Goal: Task Accomplishment & Management: Complete application form

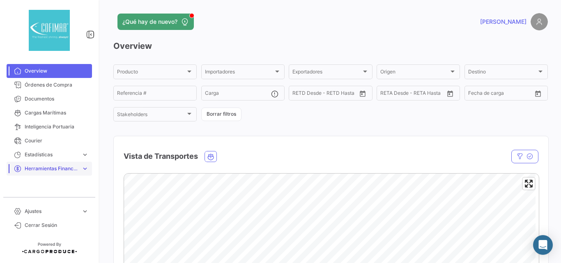
click at [71, 169] on span "Herramientas Financieras" at bounding box center [51, 168] width 53 height 7
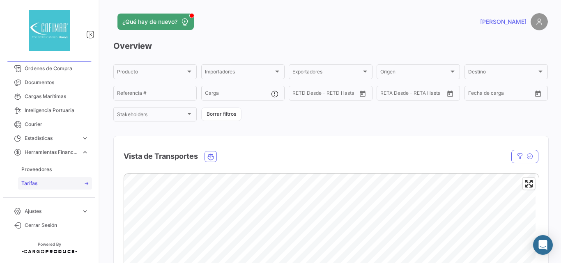
click at [38, 179] on link "Tarifas" at bounding box center [55, 183] width 74 height 12
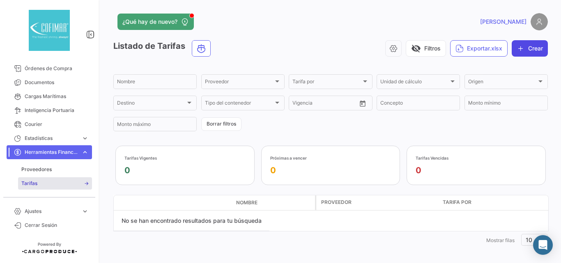
click at [516, 50] on icon "button" at bounding box center [520, 48] width 8 height 8
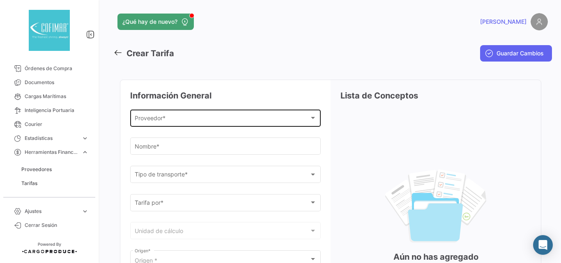
click at [270, 125] on div "Proveedor * Proveedor *" at bounding box center [226, 117] width 182 height 19
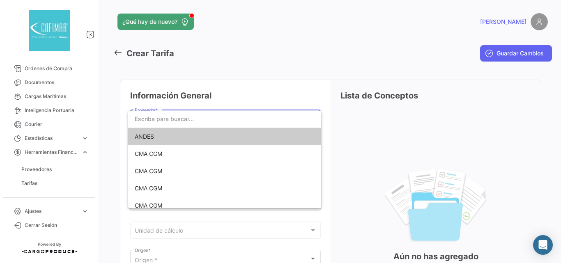
click at [271, 121] on input "dropdown search" at bounding box center [224, 118] width 193 height 17
click at [259, 31] on div at bounding box center [280, 131] width 561 height 263
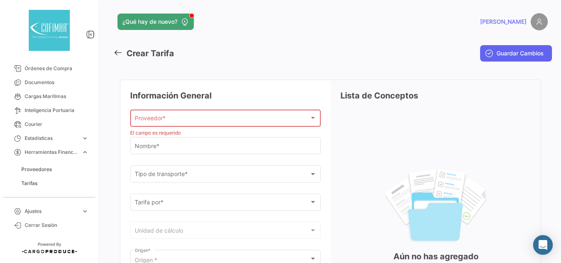
click at [117, 55] on icon at bounding box center [117, 52] width 9 height 9
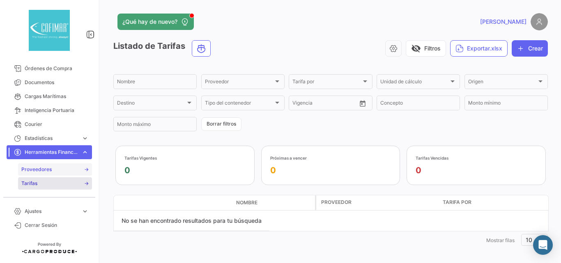
click at [32, 170] on span "Proveedores" at bounding box center [36, 169] width 30 height 7
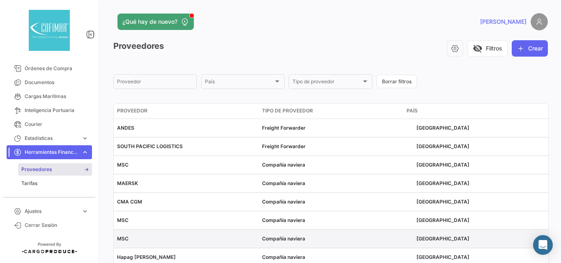
scroll to position [77, 0]
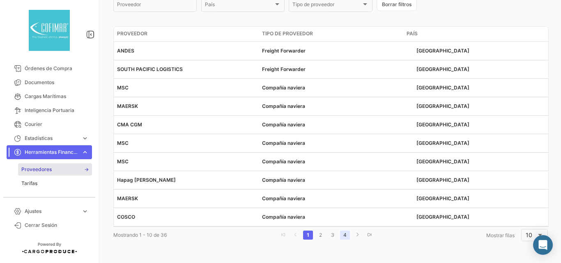
click at [344, 236] on link "4" at bounding box center [345, 235] width 10 height 9
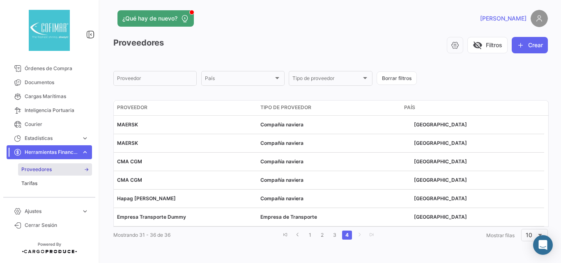
scroll to position [3, 0]
click at [307, 234] on link "1" at bounding box center [310, 235] width 10 height 9
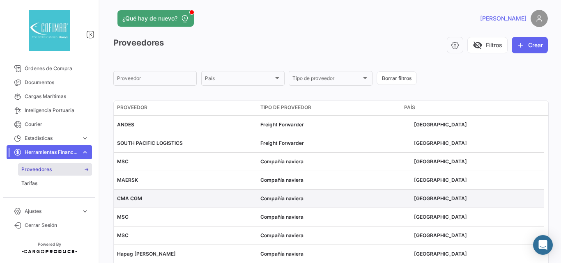
scroll to position [77, 0]
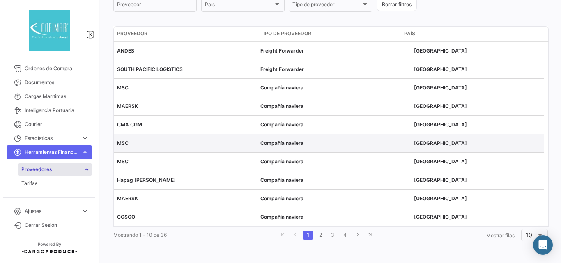
click at [123, 144] on span "MSC" at bounding box center [122, 143] width 11 height 6
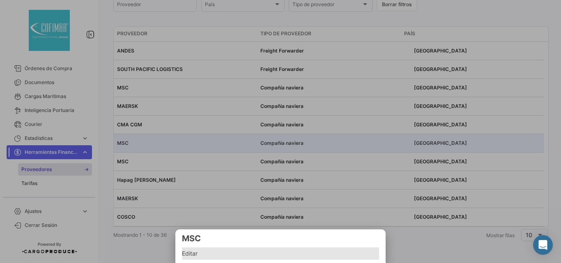
click at [206, 250] on span "Editar" at bounding box center [280, 254] width 197 height 10
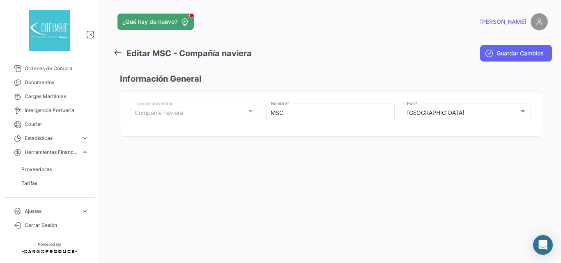
click at [115, 52] on icon at bounding box center [117, 52] width 9 height 9
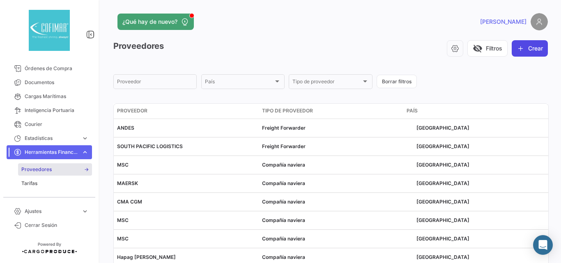
click at [539, 44] on button "Crear" at bounding box center [529, 48] width 36 height 16
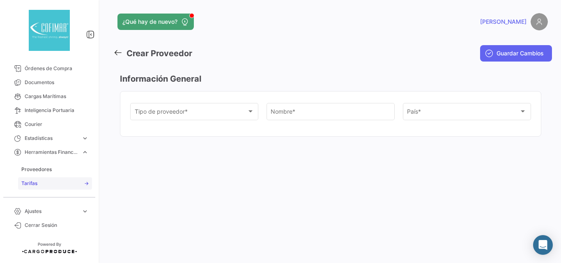
click at [26, 180] on span "Tarifas" at bounding box center [29, 183] width 16 height 7
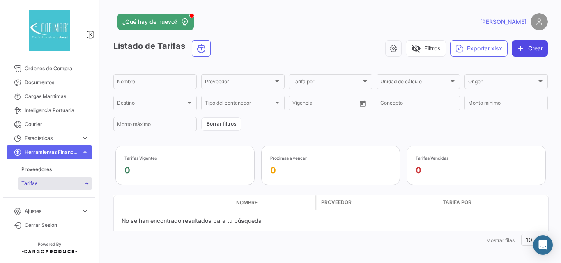
click at [531, 45] on button "Crear" at bounding box center [529, 48] width 36 height 16
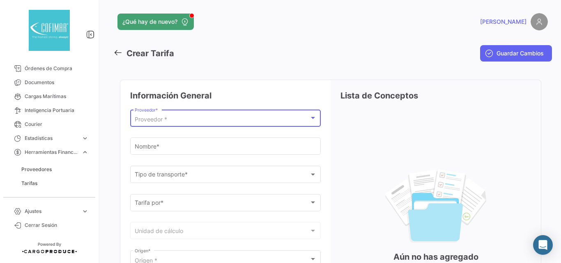
click at [179, 119] on div "Proveedor *" at bounding box center [222, 119] width 174 height 7
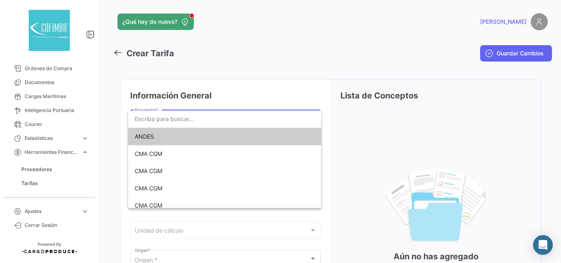
click at [193, 117] on input "dropdown search" at bounding box center [224, 118] width 193 height 17
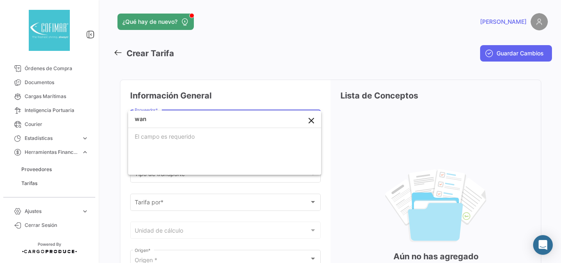
type input "wan"
click at [33, 167] on div at bounding box center [280, 131] width 561 height 263
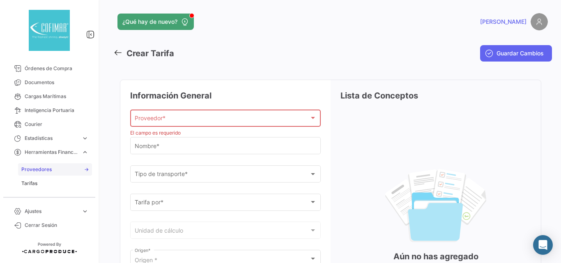
click at [39, 169] on span "Proveedores" at bounding box center [36, 169] width 30 height 7
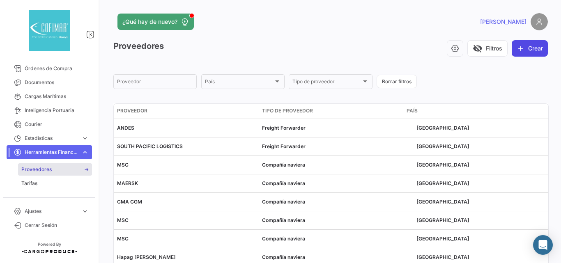
click at [531, 50] on button "Crear" at bounding box center [529, 48] width 36 height 16
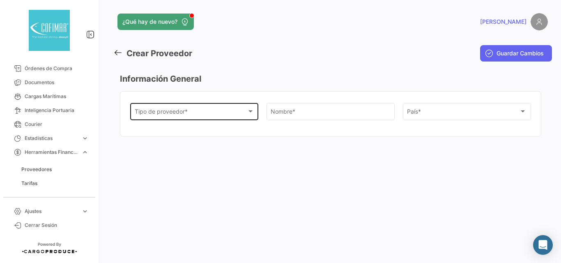
click at [231, 117] on div "Tipo de proveedor * Tipo de proveedor *" at bounding box center [194, 110] width 119 height 19
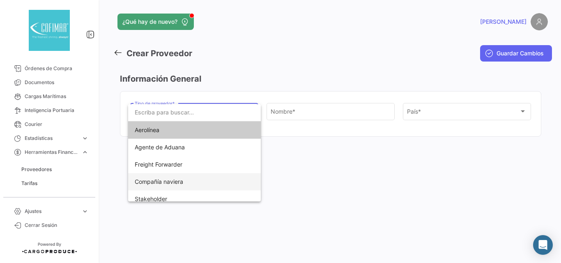
click at [170, 179] on span "Compañía naviera" at bounding box center [159, 181] width 48 height 7
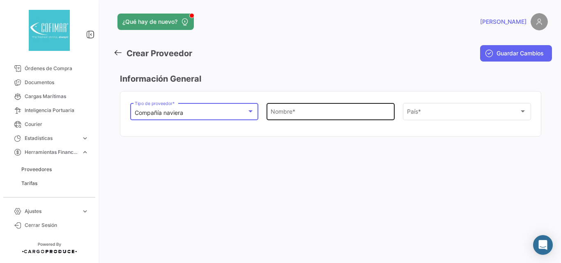
click at [321, 116] on input "Nombre *" at bounding box center [329, 113] width 119 height 7
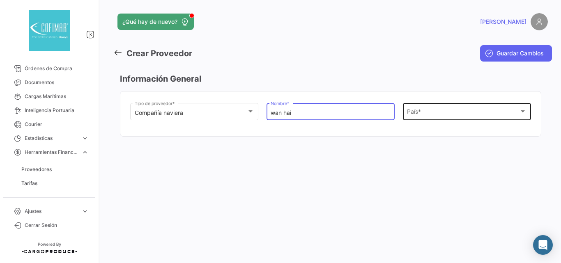
click at [429, 111] on div "País *" at bounding box center [463, 113] width 112 height 7
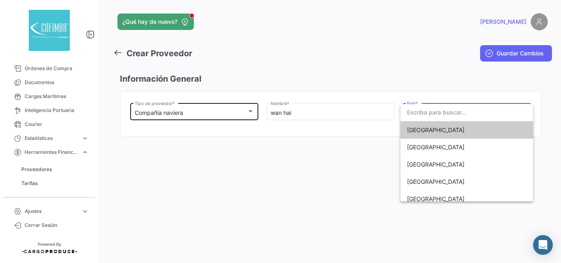
drag, startPoint x: 316, startPoint y: 114, endPoint x: 248, endPoint y: 112, distance: 68.1
click at [248, 112] on div at bounding box center [280, 131] width 561 height 263
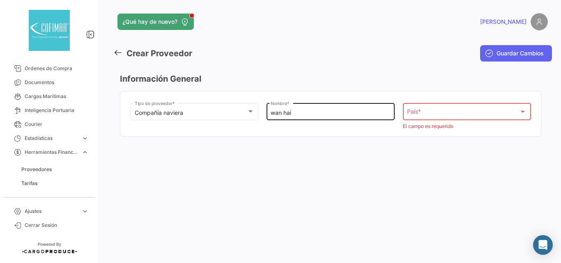
click at [313, 111] on input "wan hai" at bounding box center [329, 113] width 119 height 7
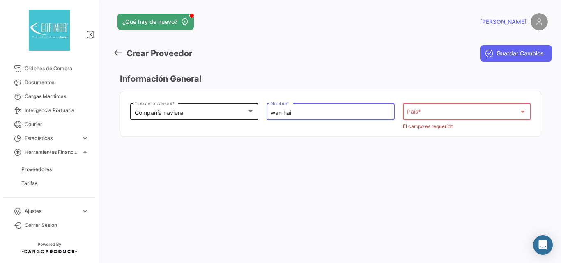
drag, startPoint x: 310, startPoint y: 115, endPoint x: 243, endPoint y: 111, distance: 67.0
click at [243, 111] on div "Compañía naviera Tipo de proveedor * wan hai Nombre * País * País * El campo es…" at bounding box center [330, 115] width 401 height 28
type input "Wan Hai"
click at [411, 109] on div "País * País *" at bounding box center [466, 111] width 119 height 19
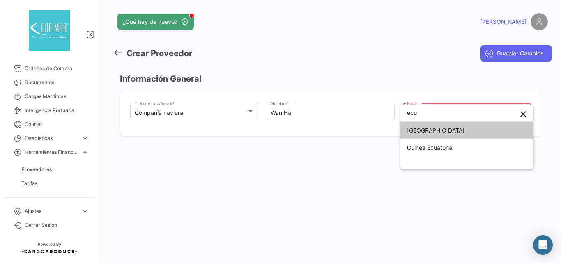
type input "ecu"
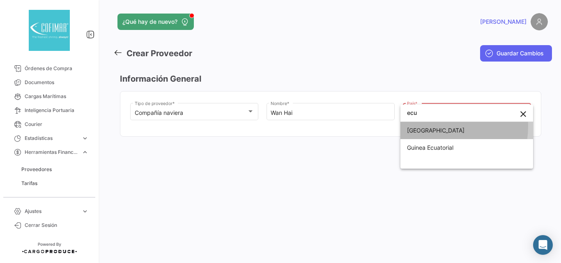
click at [442, 126] on span "[GEOGRAPHIC_DATA]" at bounding box center [464, 130] width 115 height 17
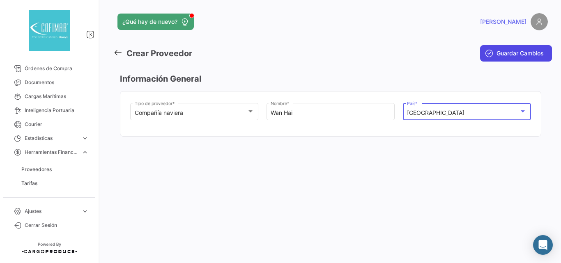
click at [518, 57] on button "Guardar Cambios" at bounding box center [516, 53] width 72 height 16
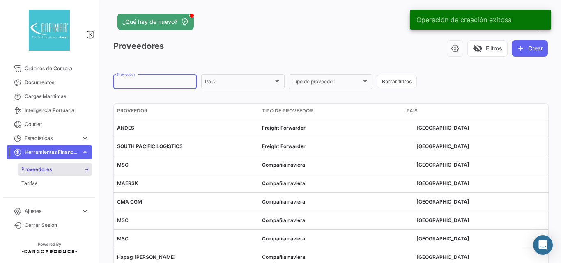
click at [190, 81] on input "Proveedor" at bounding box center [155, 83] width 76 height 6
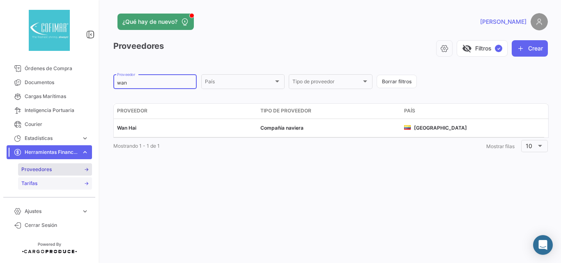
type input "wan"
click at [30, 182] on span "Tarifas" at bounding box center [29, 183] width 16 height 7
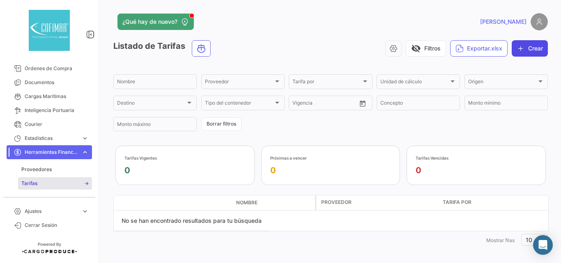
click at [526, 48] on button "Crear" at bounding box center [529, 48] width 36 height 16
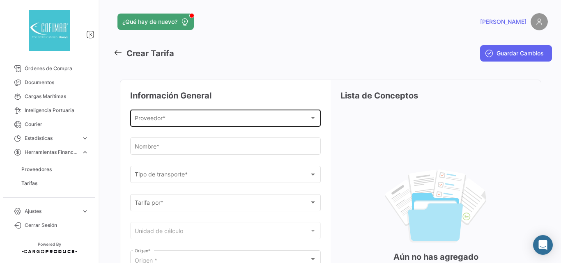
click at [170, 116] on div "Proveedor *" at bounding box center [222, 119] width 174 height 7
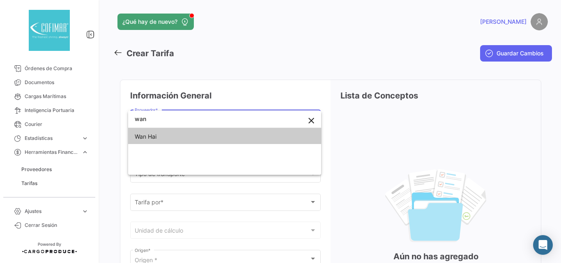
type input "wan"
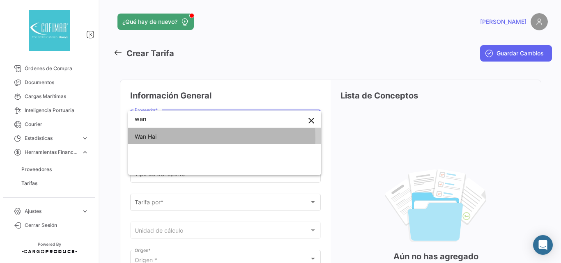
click at [183, 138] on span "Wan Hai" at bounding box center [192, 136] width 115 height 17
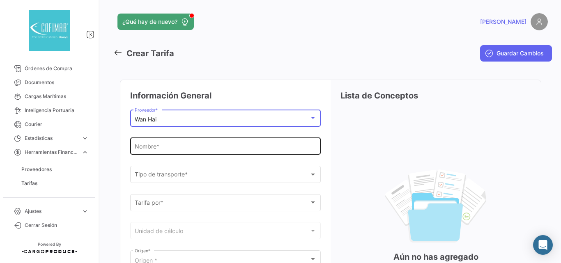
click at [233, 146] on input "Nombre *" at bounding box center [226, 147] width 182 height 7
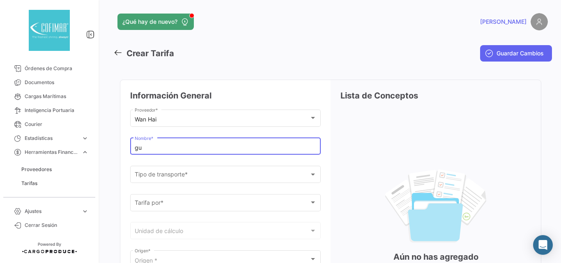
type input "g"
type input "[PERSON_NAME]"
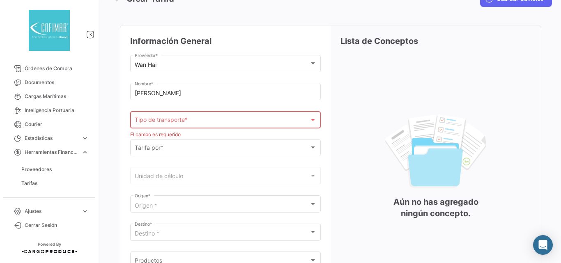
scroll to position [82, 0]
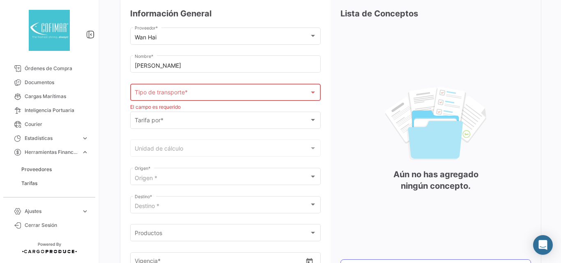
click at [270, 95] on div "Tipo de transporte *" at bounding box center [222, 94] width 174 height 7
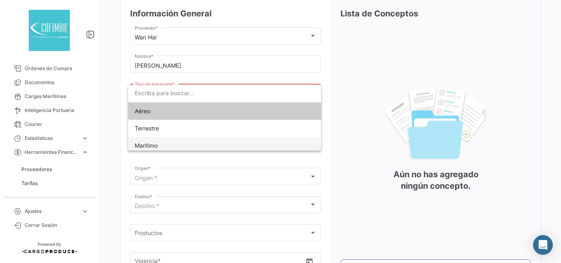
click at [163, 143] on span "Marítimo" at bounding box center [192, 145] width 115 height 17
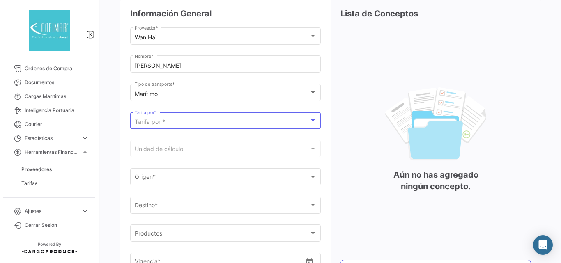
click at [188, 121] on div "Tarifa por *" at bounding box center [222, 122] width 174 height 7
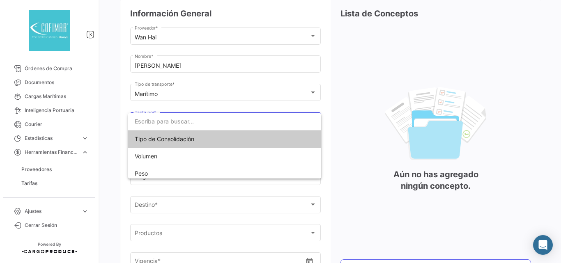
click at [167, 142] on span "Tipo de Consolidación" at bounding box center [192, 139] width 115 height 17
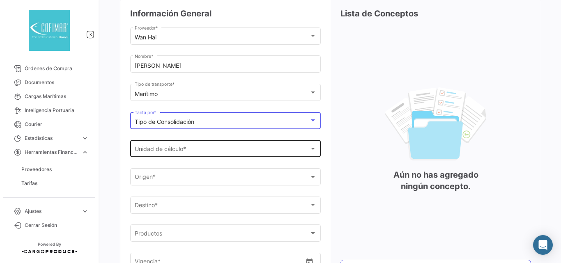
click at [225, 149] on div "Unidad de cálculo *" at bounding box center [222, 150] width 174 height 7
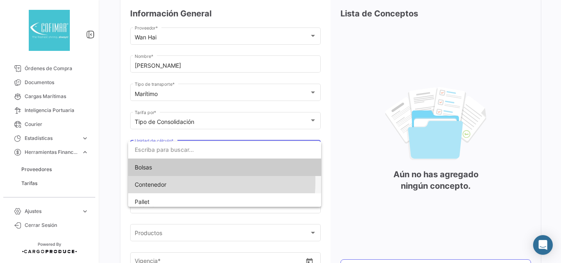
click at [161, 181] on span "Contenedor" at bounding box center [151, 184] width 32 height 7
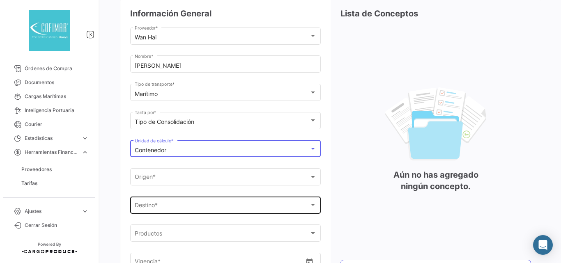
scroll to position [132, 0]
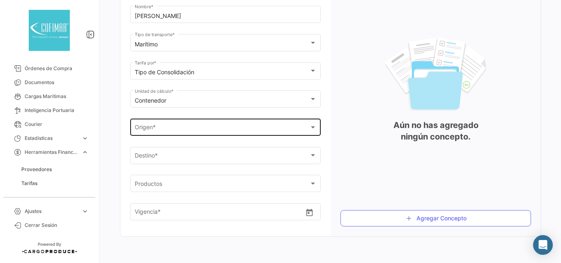
click at [191, 133] on div "LABEL_ORIGIN * Origen *" at bounding box center [226, 126] width 182 height 19
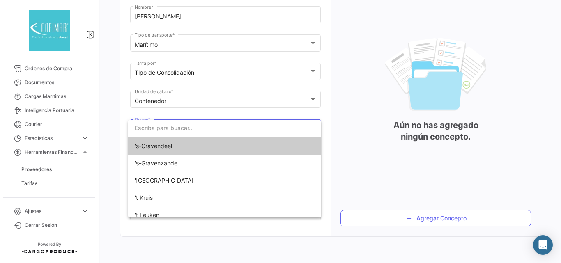
scroll to position [131, 0]
click at [202, 131] on input "dropdown search" at bounding box center [224, 127] width 193 height 17
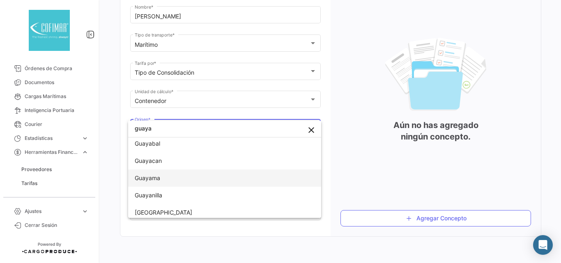
scroll to position [82, 0]
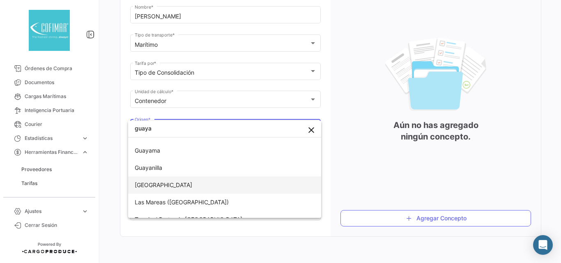
type input "guaya"
click at [149, 188] on span "[GEOGRAPHIC_DATA]" at bounding box center [163, 184] width 57 height 7
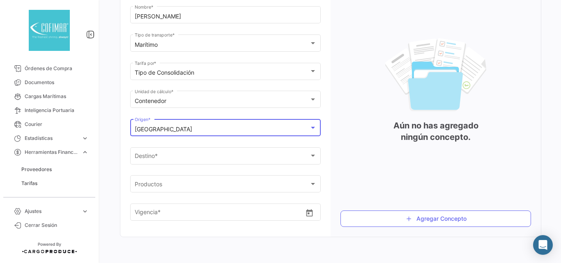
click at [311, 131] on div at bounding box center [312, 127] width 7 height 7
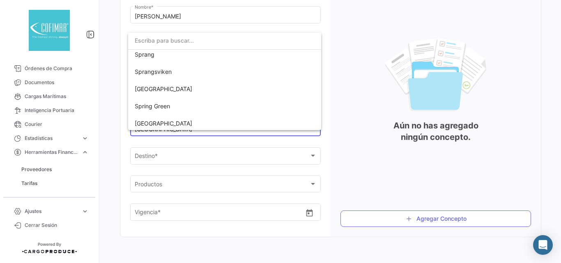
scroll to position [170376, 0]
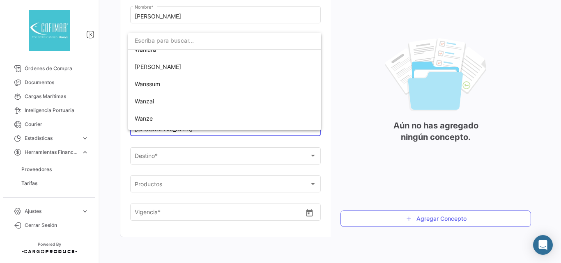
click at [213, 159] on div at bounding box center [280, 131] width 561 height 263
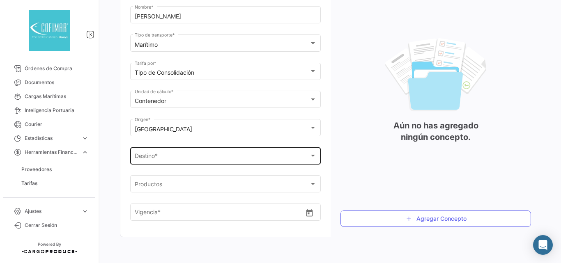
click at [214, 158] on div "LABEL_DESTINATION *" at bounding box center [222, 157] width 174 height 7
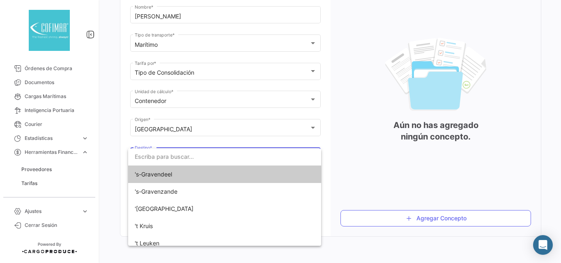
click at [214, 158] on input "dropdown search" at bounding box center [224, 156] width 193 height 17
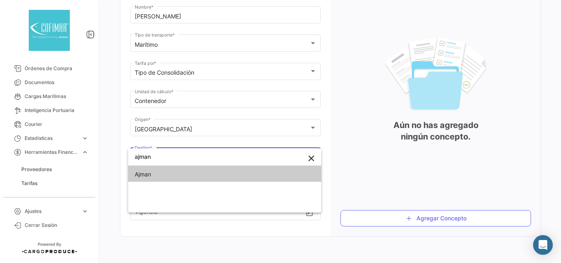
type input "ajman"
click at [155, 172] on span "Ajman" at bounding box center [192, 174] width 115 height 17
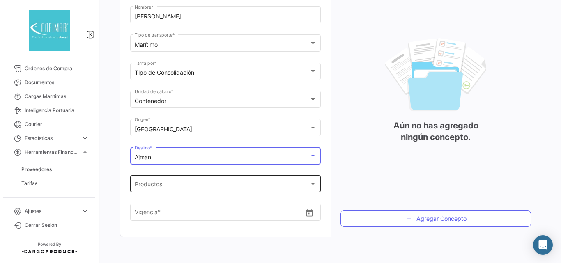
scroll to position [132, 0]
click at [228, 186] on div "Productos" at bounding box center [222, 185] width 174 height 7
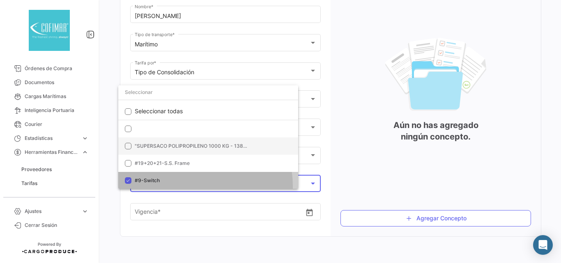
click at [301, 184] on div "#9-Switch" at bounding box center [222, 185] width 174 height 7
click at [309, 184] on div at bounding box center [312, 183] width 7 height 7
click at [311, 183] on div at bounding box center [313, 184] width 4 height 2
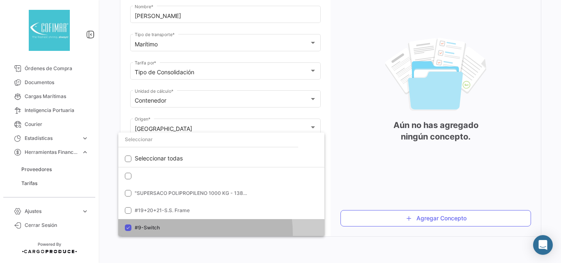
click at [309, 219] on mat-option "#9-Switch" at bounding box center [221, 227] width 206 height 17
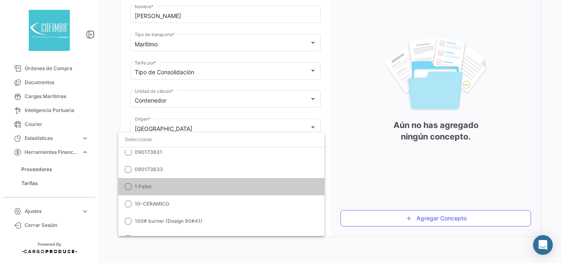
scroll to position [0, 0]
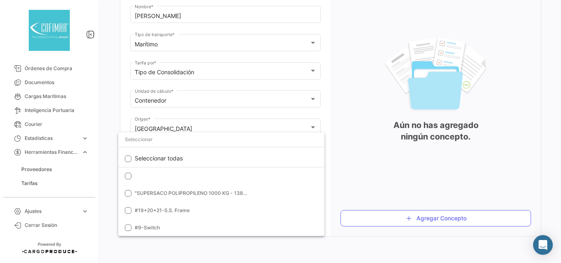
click at [332, 151] on div at bounding box center [280, 131] width 561 height 263
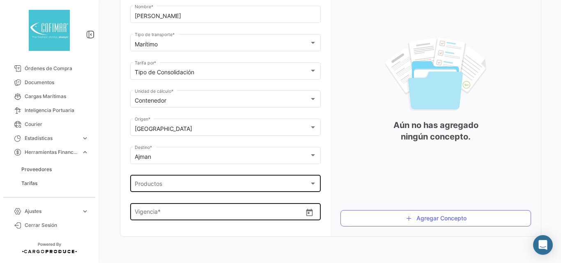
click at [312, 214] on button "Open calendar" at bounding box center [309, 212] width 14 height 14
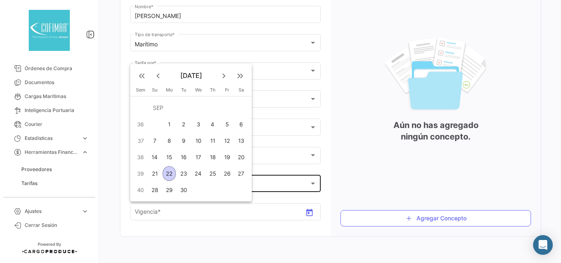
click at [156, 76] on mat-icon "keyboard_arrow_left" at bounding box center [158, 76] width 10 height 10
click at [158, 78] on mat-icon "keyboard_arrow_left" at bounding box center [158, 76] width 10 height 10
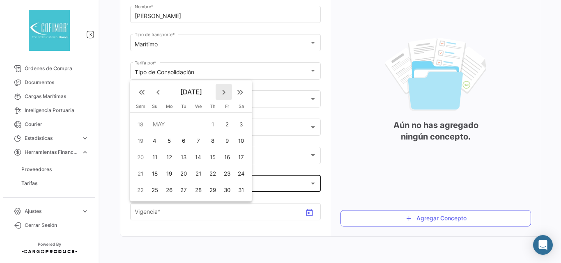
click at [222, 91] on mat-icon "keyboard_arrow_right" at bounding box center [224, 92] width 10 height 10
click at [154, 123] on div "1" at bounding box center [154, 124] width 13 height 15
type input "[DATE]"
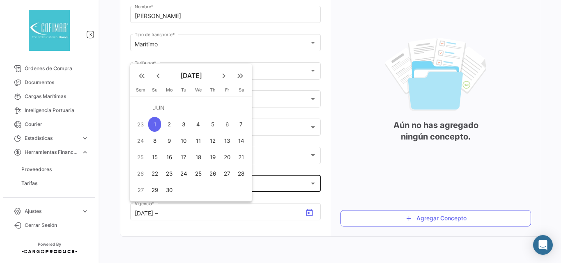
click at [224, 79] on mat-icon "keyboard_arrow_right" at bounding box center [224, 76] width 10 height 10
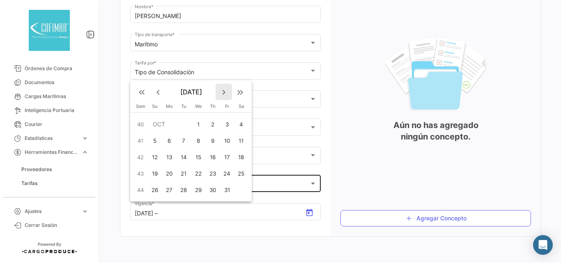
click at [224, 94] on mat-icon "keyboard_arrow_right" at bounding box center [224, 92] width 10 height 10
click at [222, 76] on mat-icon "keyboard_arrow_right" at bounding box center [224, 76] width 10 height 10
click at [197, 189] on div "31" at bounding box center [198, 190] width 13 height 15
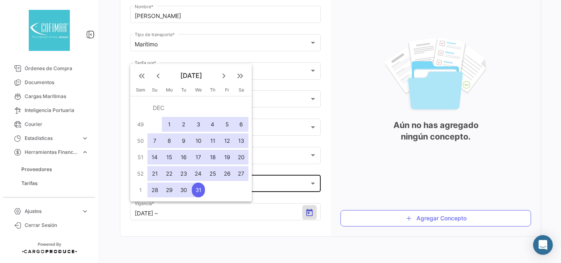
type input "[DATE]"
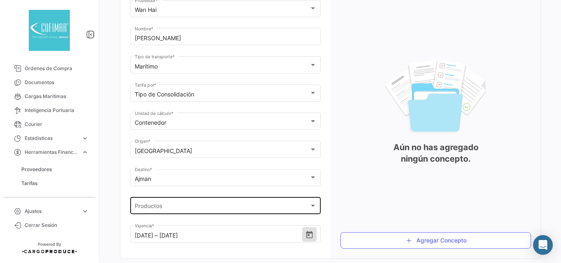
scroll to position [132, 0]
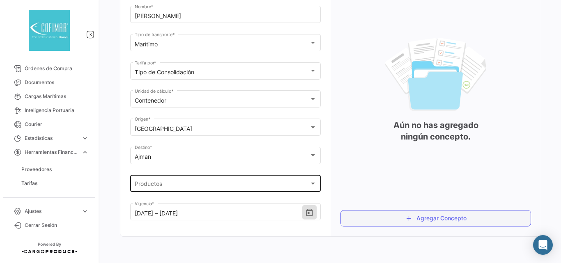
click at [424, 224] on button "Agregar Concepto" at bounding box center [435, 218] width 190 height 16
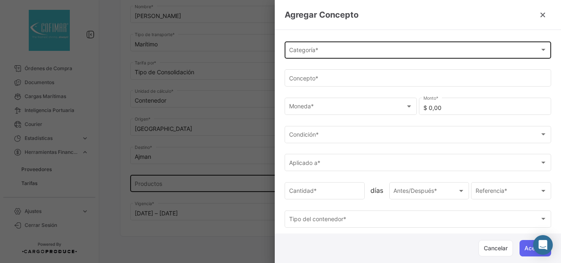
click at [342, 48] on div "Categoría * Categoría *" at bounding box center [418, 49] width 258 height 19
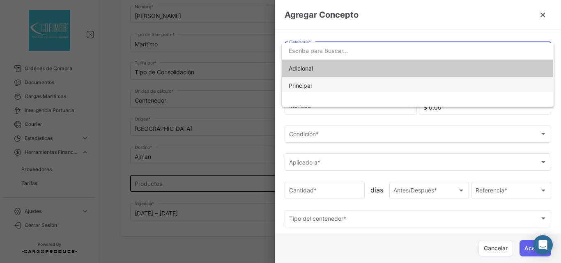
click at [311, 90] on span "Principal" at bounding box center [346, 85] width 115 height 17
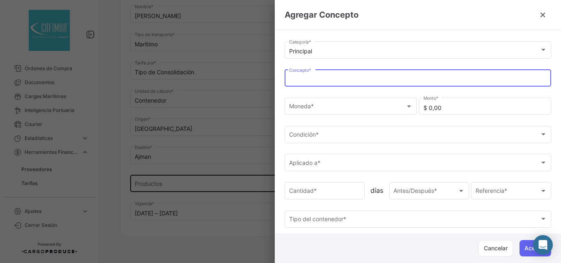
click at [314, 78] on input "Concepto *" at bounding box center [418, 79] width 258 height 7
type input "[PERSON_NAME] Marítimo"
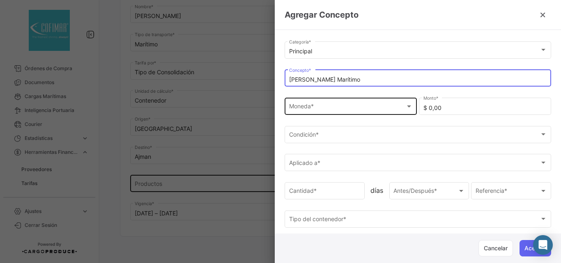
click at [348, 107] on div "Moneda *" at bounding box center [347, 108] width 116 height 7
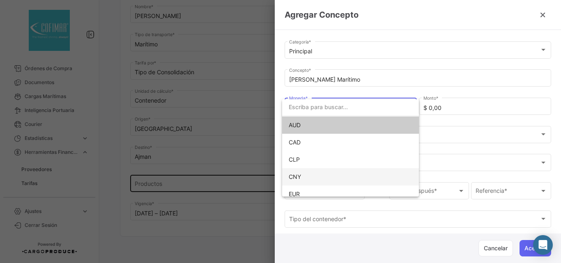
scroll to position [55, 0]
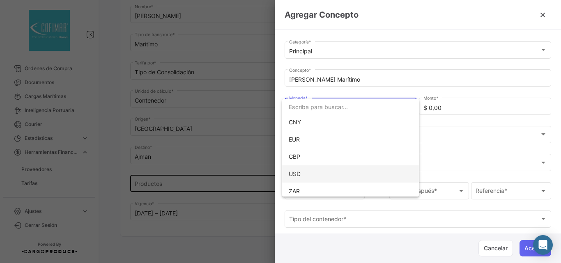
click at [305, 174] on span "USD" at bounding box center [346, 173] width 115 height 17
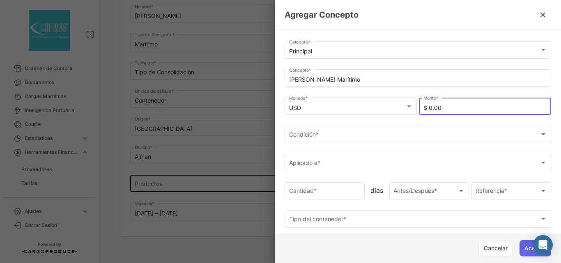
drag, startPoint x: 451, startPoint y: 108, endPoint x: 417, endPoint y: 108, distance: 34.5
click at [417, 108] on div "USD Moneda * $ 0,00 Monto *" at bounding box center [417, 110] width 266 height 28
type input "$ 5.900,00"
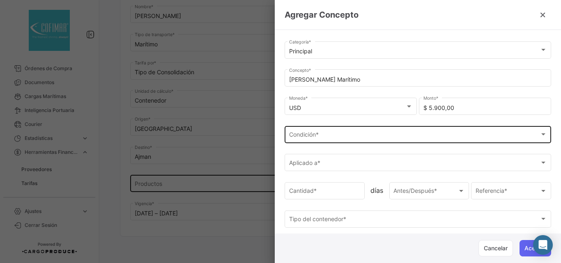
click at [394, 130] on div "Condición * Condición *" at bounding box center [418, 133] width 258 height 19
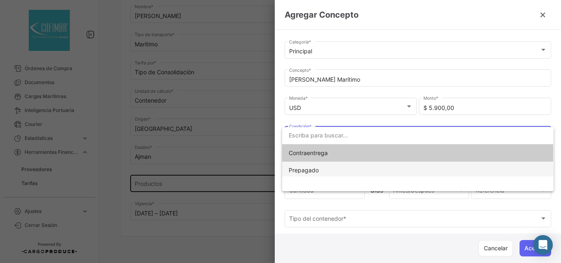
click at [323, 168] on span "Prepagado" at bounding box center [346, 170] width 115 height 17
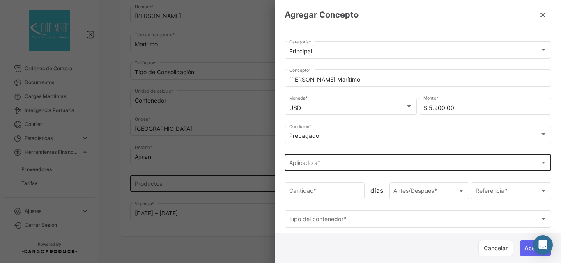
click at [330, 169] on div "Aplicado a * Aplicado a *" at bounding box center [418, 162] width 258 height 19
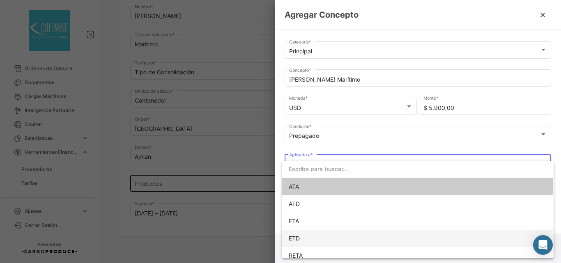
click at [298, 239] on span "ETD" at bounding box center [294, 238] width 11 height 7
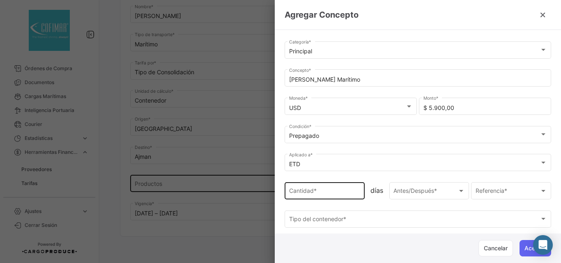
click at [330, 197] on div "Cantidad *" at bounding box center [324, 190] width 71 height 19
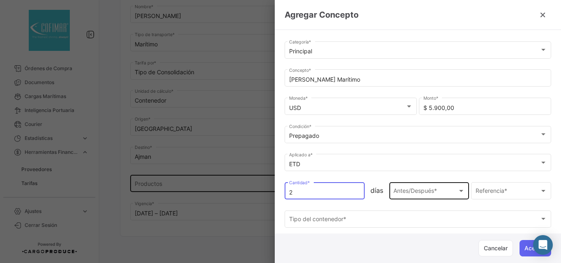
type input "2"
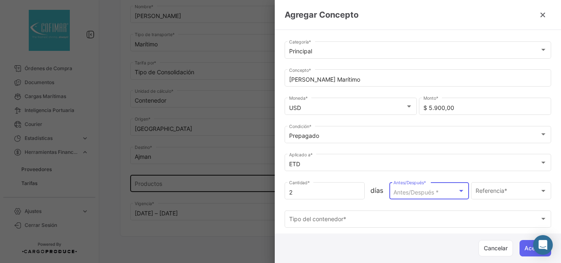
click at [410, 192] on span "Antes/Después *" at bounding box center [415, 192] width 45 height 7
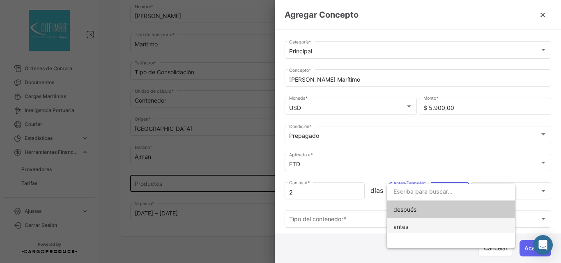
click at [408, 224] on span "antes" at bounding box center [450, 226] width 115 height 17
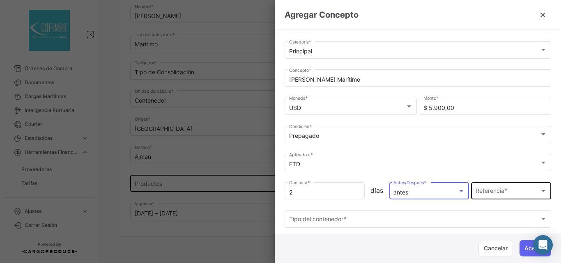
click at [493, 190] on span "Referencia *" at bounding box center [507, 192] width 64 height 7
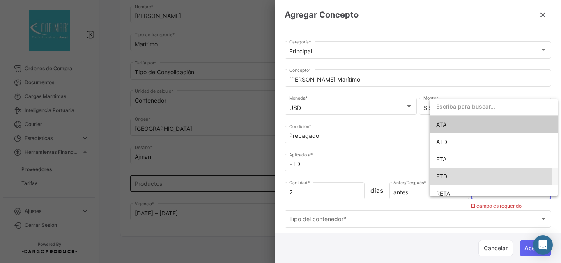
click at [456, 177] on span "ETD" at bounding box center [493, 176] width 115 height 17
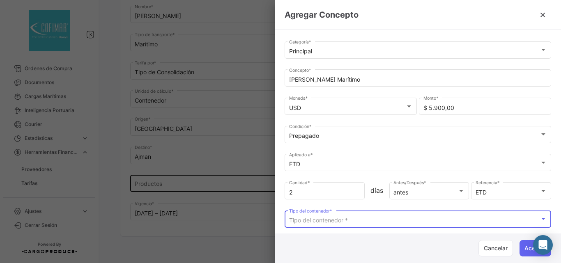
click at [467, 221] on div "Tipo del contenedor *" at bounding box center [414, 220] width 250 height 7
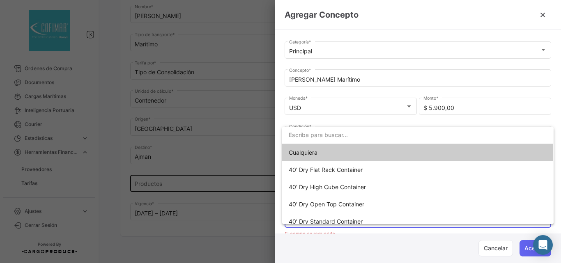
click at [317, 153] on span "Cualquiera" at bounding box center [303, 152] width 29 height 7
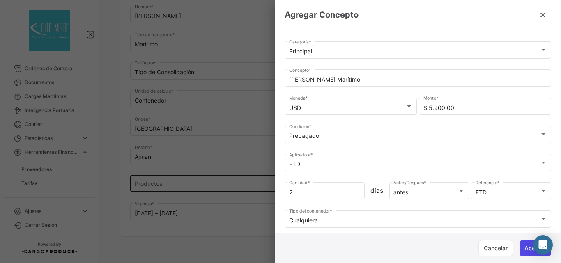
click at [525, 249] on button "Aceptar" at bounding box center [535, 248] width 32 height 16
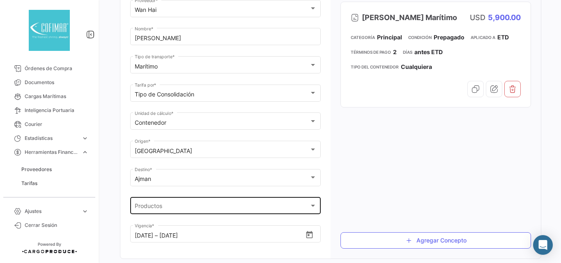
scroll to position [132, 0]
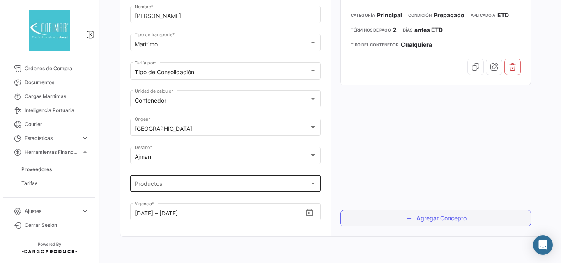
click at [425, 215] on button "Agregar Concepto" at bounding box center [435, 218] width 190 height 16
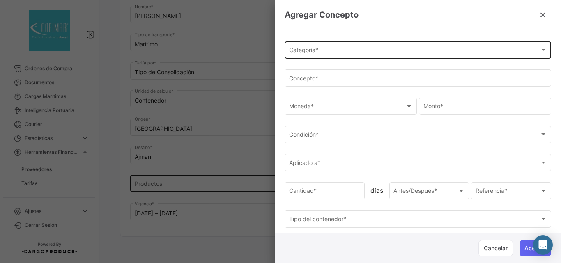
click at [328, 52] on div "Categoría *" at bounding box center [414, 51] width 250 height 7
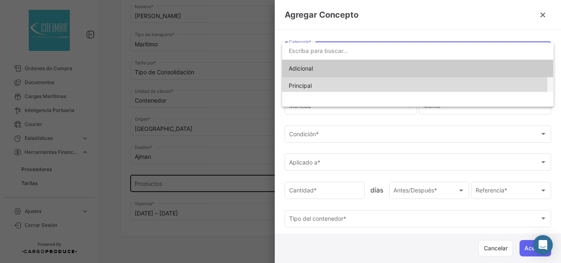
click at [307, 85] on span "Principal" at bounding box center [300, 85] width 23 height 7
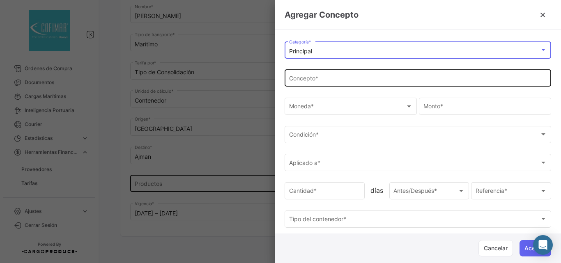
click at [312, 81] on input "Concepto *" at bounding box center [418, 79] width 258 height 7
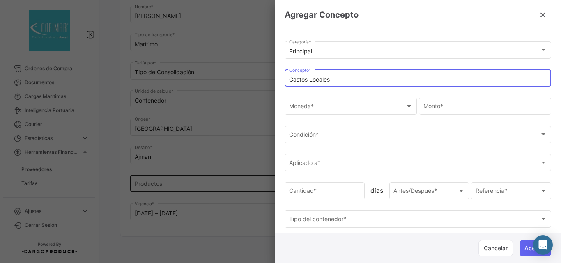
type input "Gastos Locales"
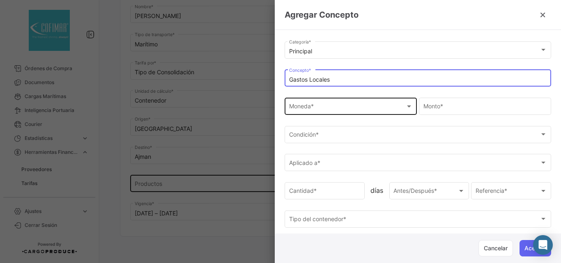
click at [337, 110] on div "Moneda *" at bounding box center [347, 108] width 116 height 7
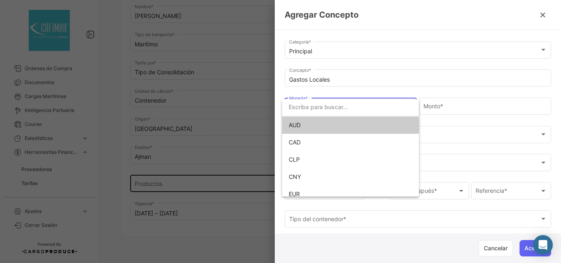
scroll to position [58, 0]
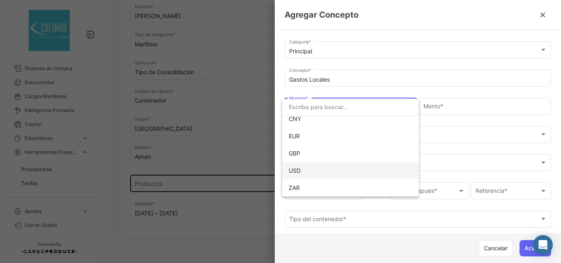
click at [305, 173] on span "USD" at bounding box center [346, 170] width 115 height 17
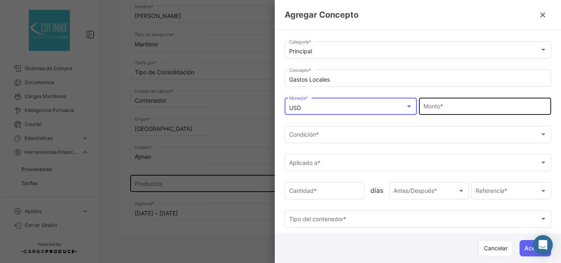
click at [466, 100] on div "Monto *" at bounding box center [485, 105] width 124 height 19
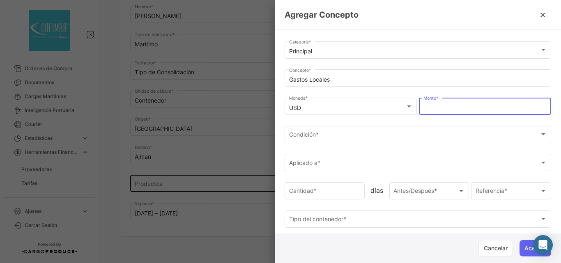
click at [457, 108] on input "Monto *" at bounding box center [485, 108] width 124 height 7
type input "$ 414,00"
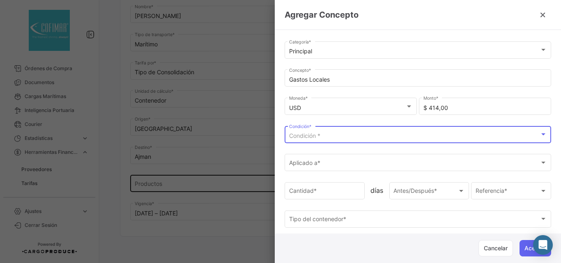
click at [408, 135] on div "Condición *" at bounding box center [414, 136] width 250 height 7
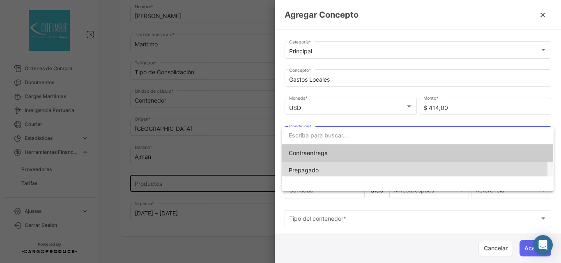
click at [329, 170] on span "Prepagado" at bounding box center [346, 170] width 115 height 17
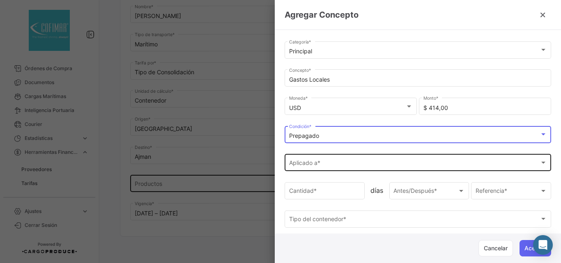
click at [322, 160] on div "Aplicado a * Aplicado a *" at bounding box center [418, 162] width 258 height 19
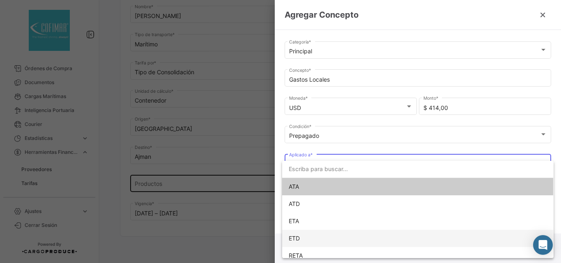
click at [301, 234] on span "ETD" at bounding box center [346, 238] width 115 height 17
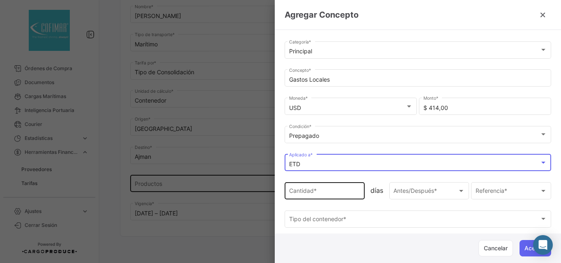
click at [311, 197] on div "Cantidad *" at bounding box center [324, 190] width 71 height 19
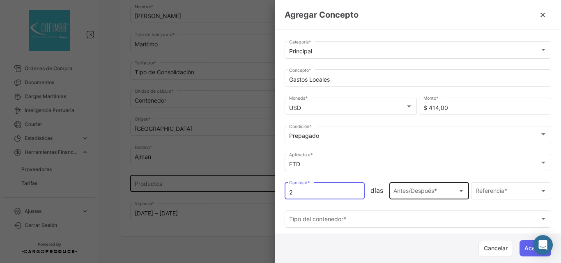
type input "2"
click at [415, 188] on div "Antes/Después * Antes/Después *" at bounding box center [428, 190] width 71 height 19
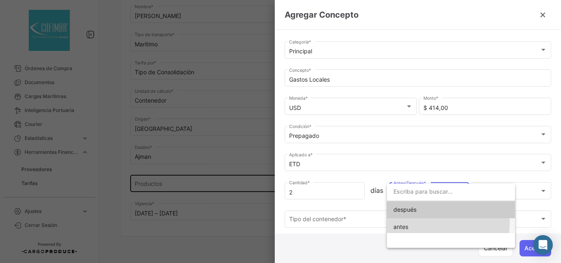
click at [407, 223] on span "antes" at bounding box center [400, 226] width 15 height 7
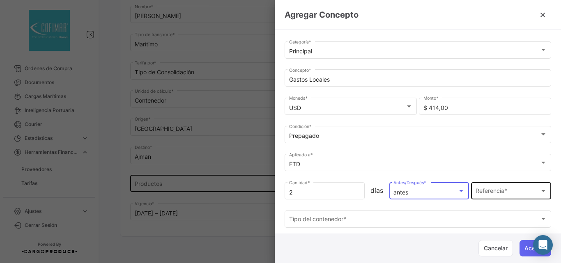
click at [486, 187] on div "Referencia * Referencia *" at bounding box center [510, 190] width 71 height 19
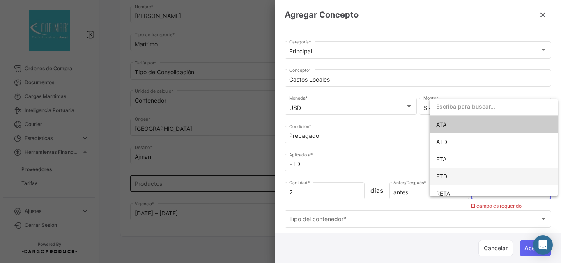
click at [461, 174] on span "ETD" at bounding box center [493, 176] width 115 height 17
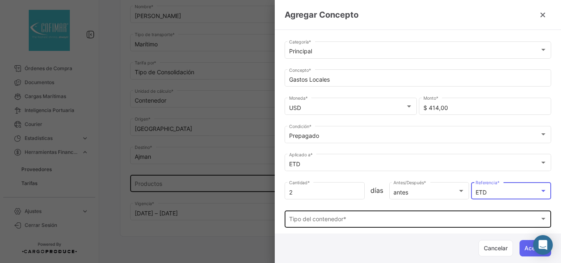
click at [348, 222] on div "Tipo del contenedor *" at bounding box center [414, 220] width 250 height 7
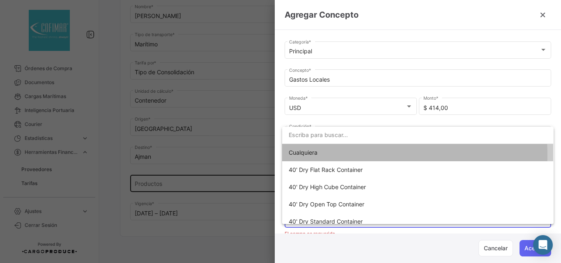
click at [332, 155] on span "Cualquiera" at bounding box center [346, 152] width 115 height 17
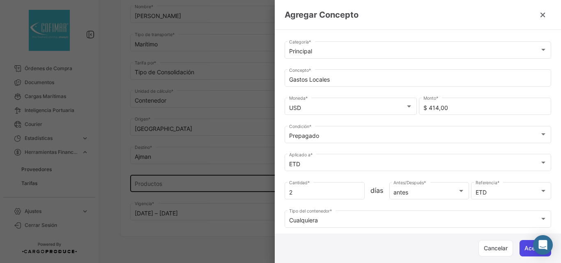
click at [526, 248] on button "Aceptar" at bounding box center [535, 248] width 32 height 16
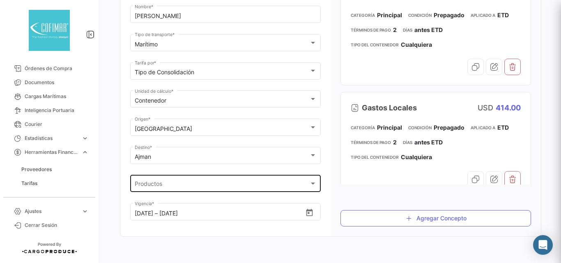
scroll to position [0, 0]
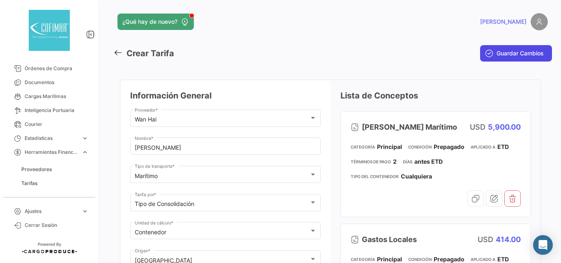
click at [502, 50] on span "Guardar Cambios" at bounding box center [519, 53] width 47 height 8
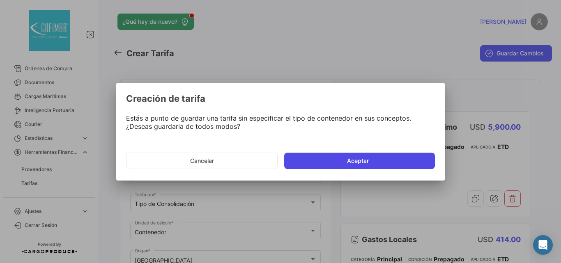
click at [348, 159] on button "Aceptar" at bounding box center [359, 161] width 151 height 16
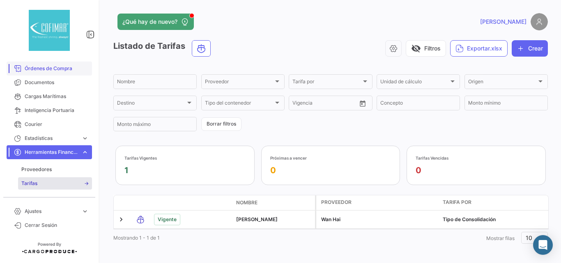
click at [46, 73] on link "Órdenes de Compra" at bounding box center [49, 69] width 85 height 14
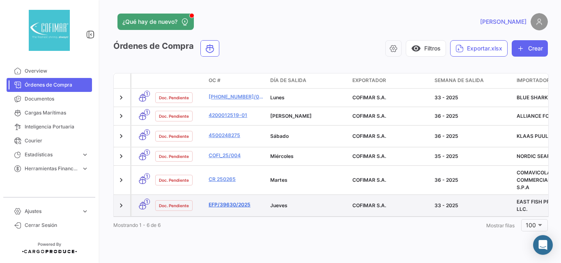
click at [229, 202] on link "EFP/39630/2025" at bounding box center [236, 204] width 55 height 7
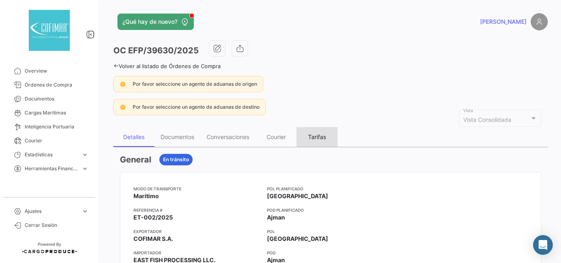
click at [319, 136] on div "Tarifas" at bounding box center [317, 136] width 18 height 7
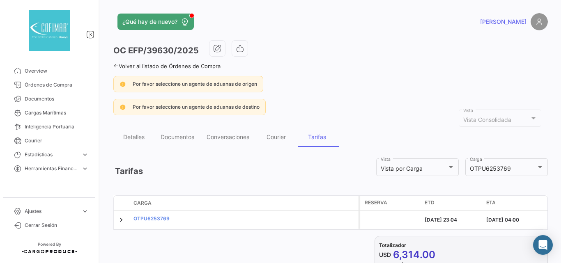
scroll to position [36, 0]
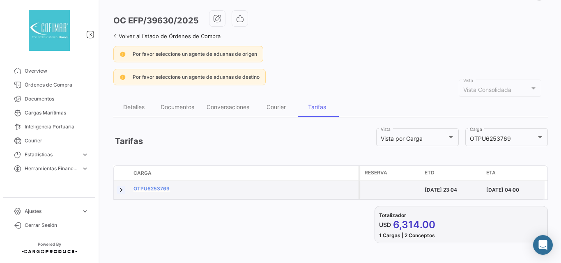
click at [121, 186] on link at bounding box center [121, 190] width 8 height 8
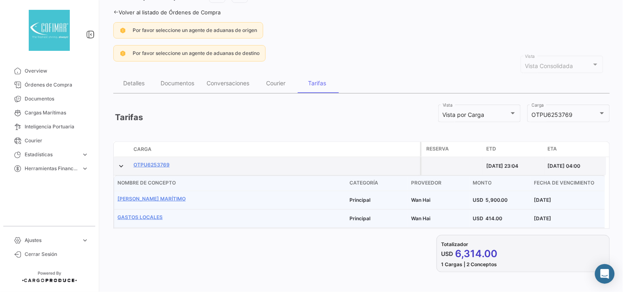
scroll to position [0, 0]
